Goal: Subscribe to service/newsletter

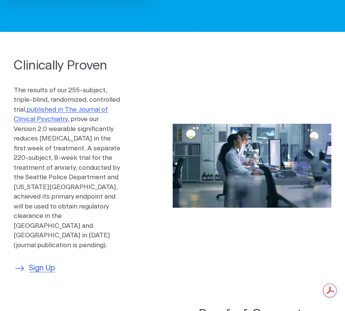
click at [41, 263] on span "Sign Up" at bounding box center [42, 268] width 26 height 11
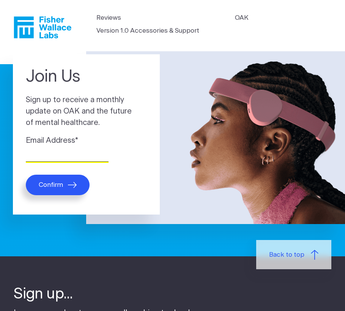
click at [60, 157] on input "Email Address *" at bounding box center [67, 156] width 83 height 12
type input "sharon.serpa920@gmail.com"
click at [59, 186] on span "Confirm" at bounding box center [51, 185] width 24 height 8
